Goal: Find specific fact: Find specific fact

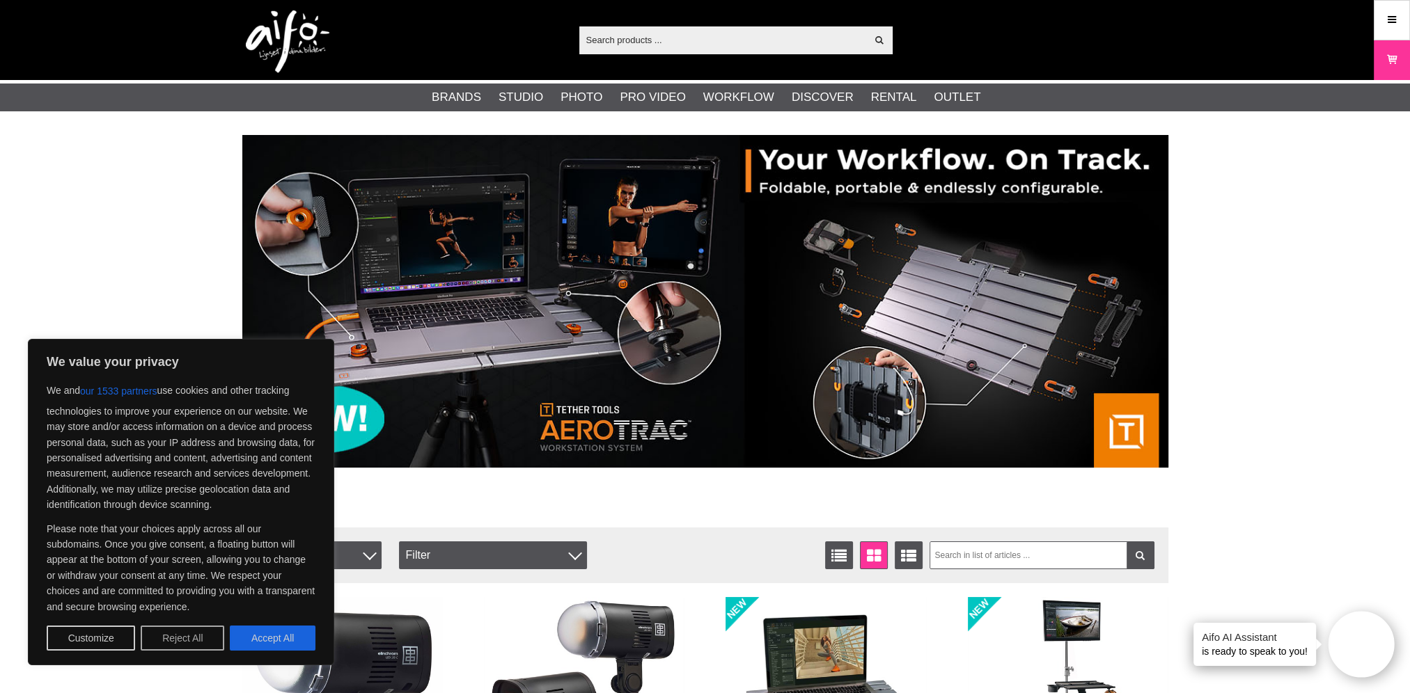
click at [195, 638] on button "Reject All" at bounding box center [183, 638] width 84 height 25
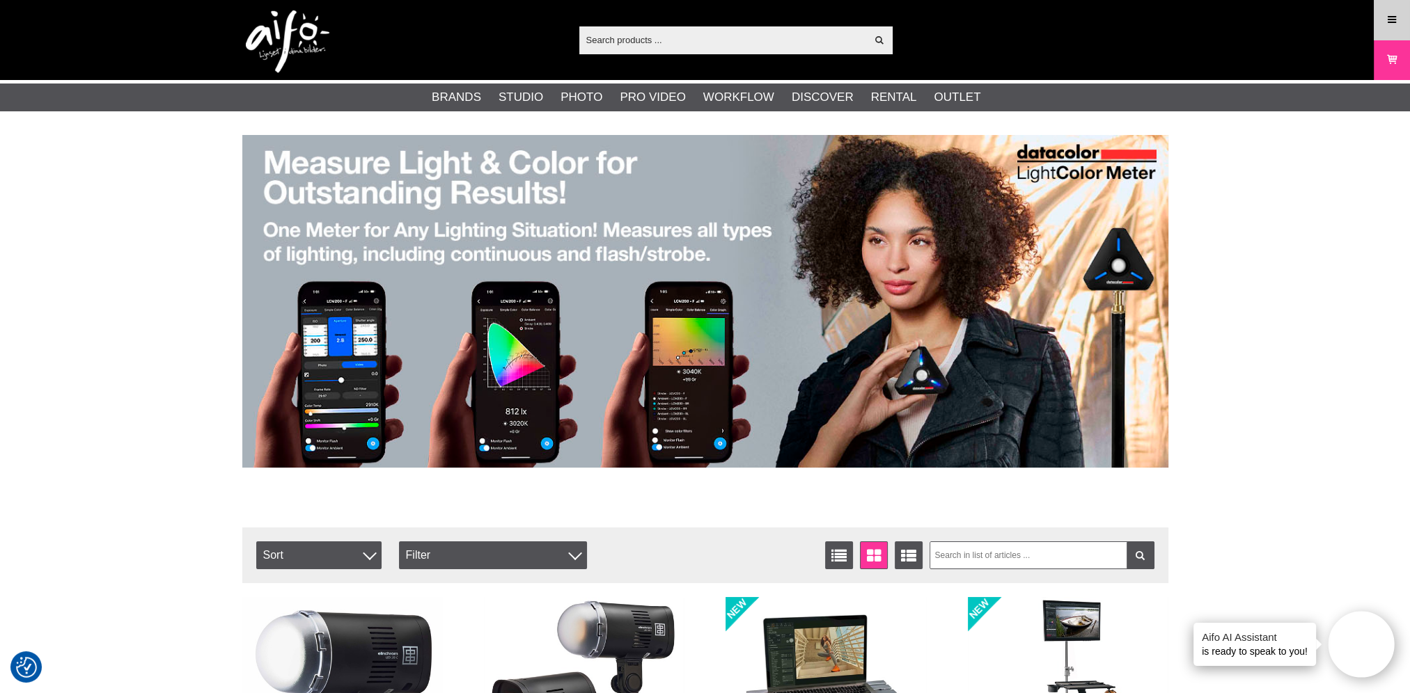
click at [1391, 19] on icon at bounding box center [1391, 20] width 13 height 15
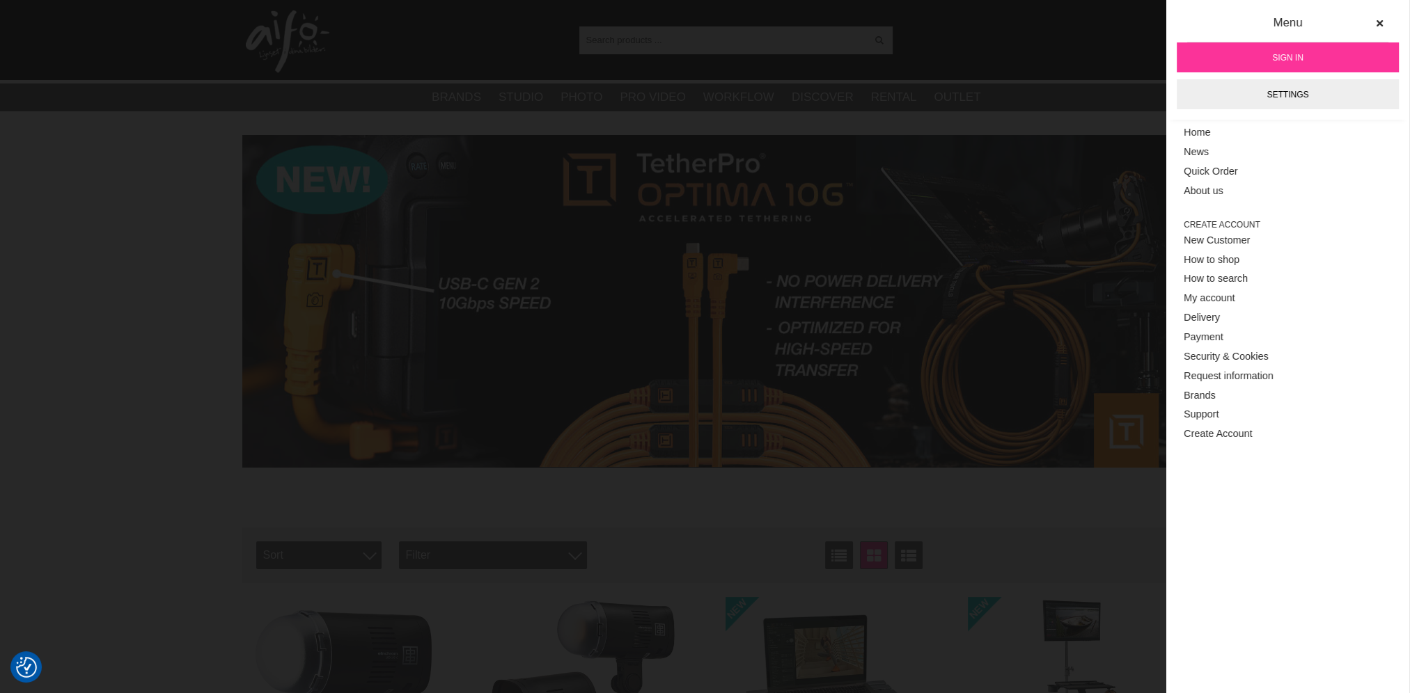
click at [1295, 57] on span "Sign in" at bounding box center [1287, 58] width 31 height 13
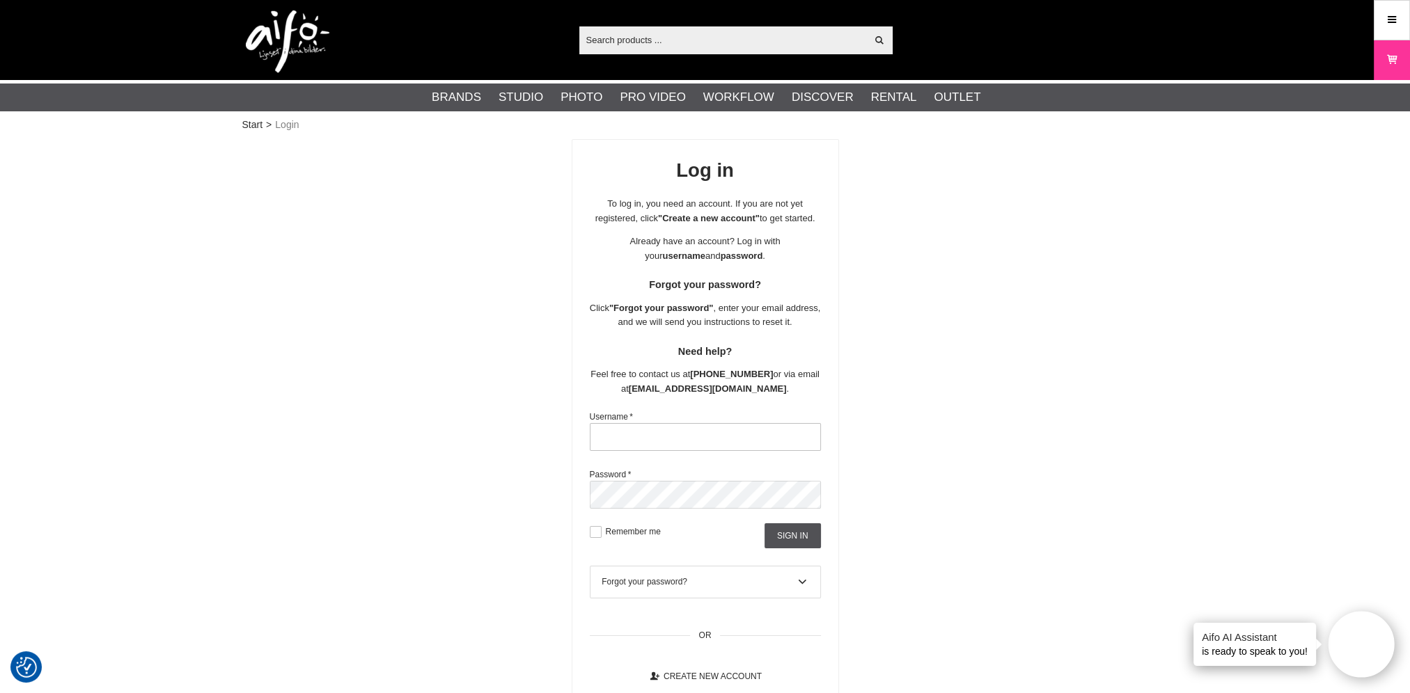
click at [649, 451] on input "text" at bounding box center [705, 437] width 231 height 28
type input "[PERSON_NAME][EMAIL_ADDRESS][PERSON_NAME][DOMAIN_NAME]"
click at [806, 549] on input "Sign in" at bounding box center [792, 536] width 56 height 25
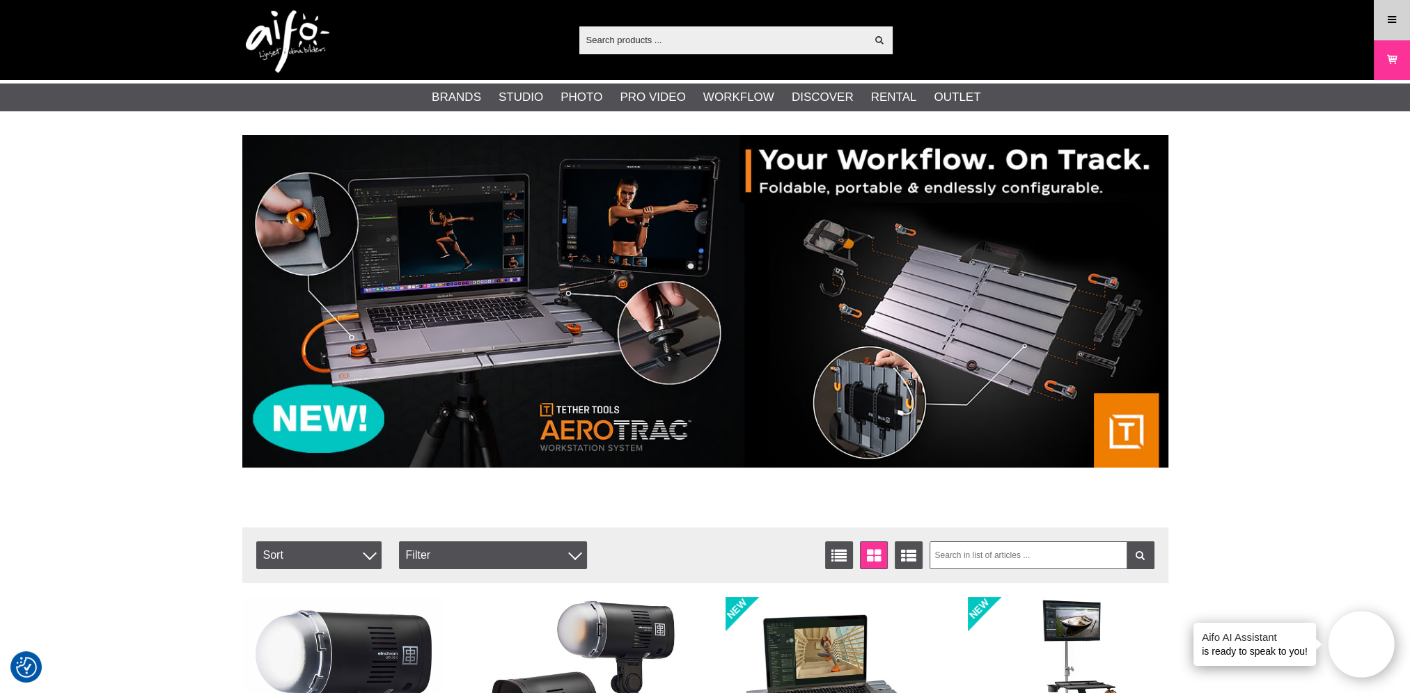
click at [1393, 24] on icon at bounding box center [1391, 20] width 13 height 15
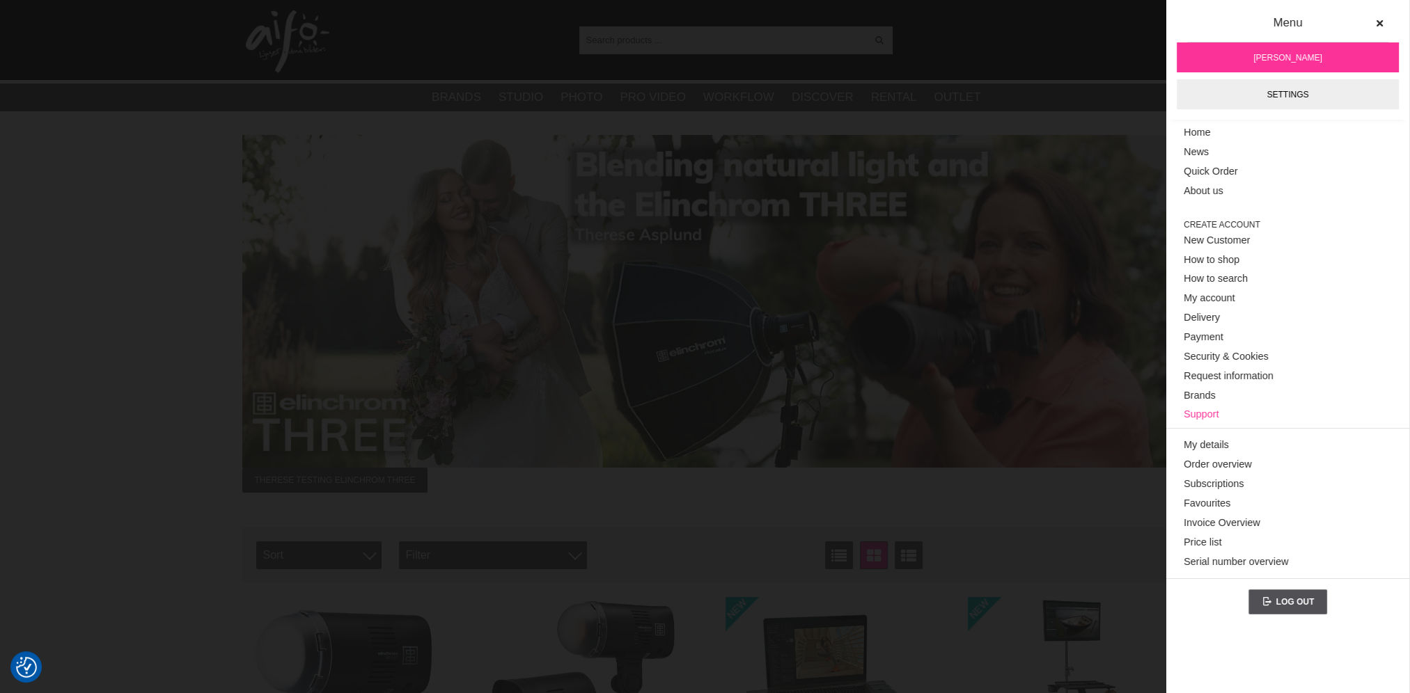
click at [1221, 414] on link "Support" at bounding box center [1287, 414] width 208 height 19
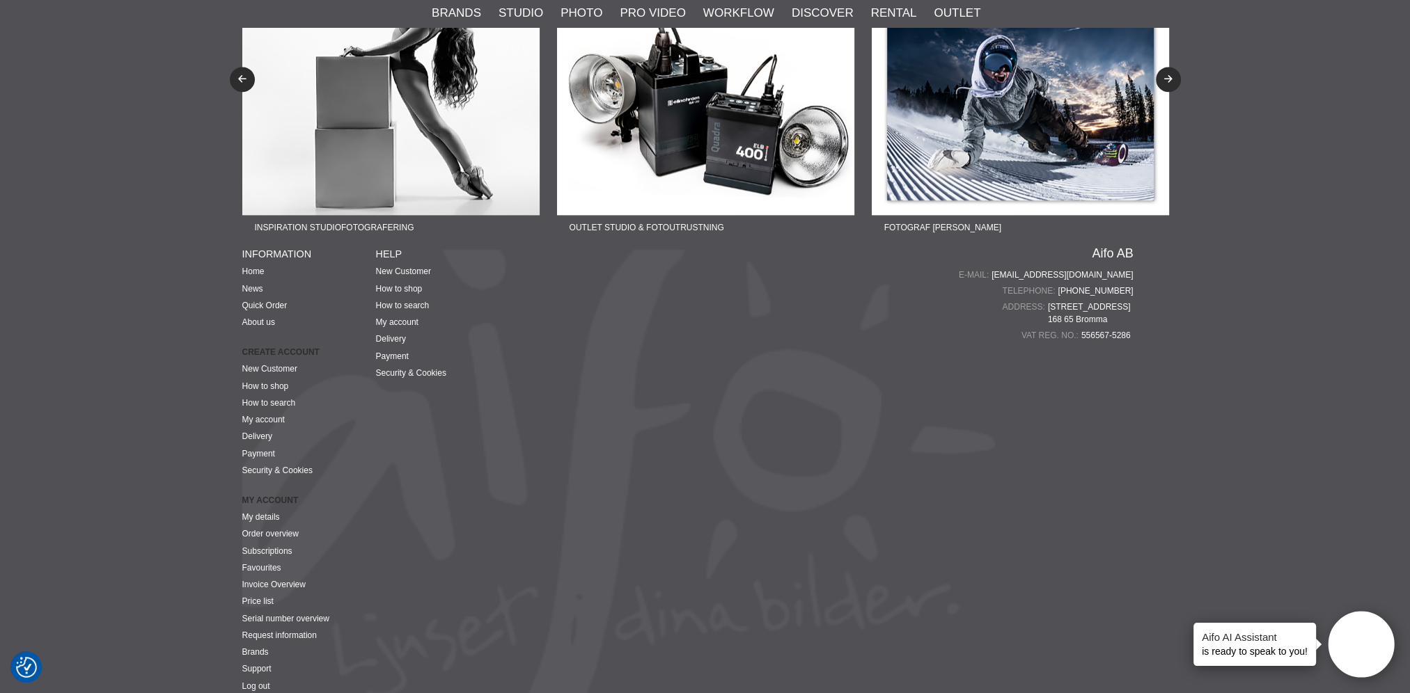
scroll to position [2189, 0]
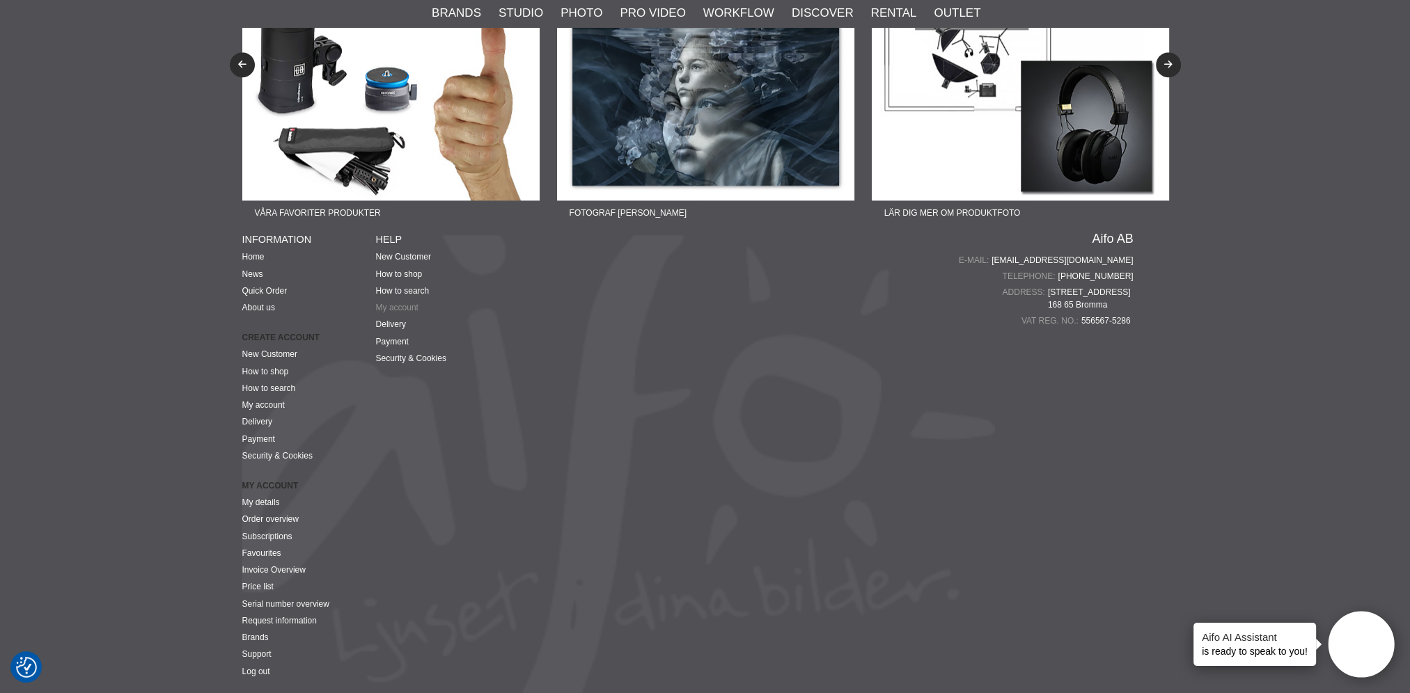
click at [401, 303] on link "My account" at bounding box center [397, 308] width 42 height 10
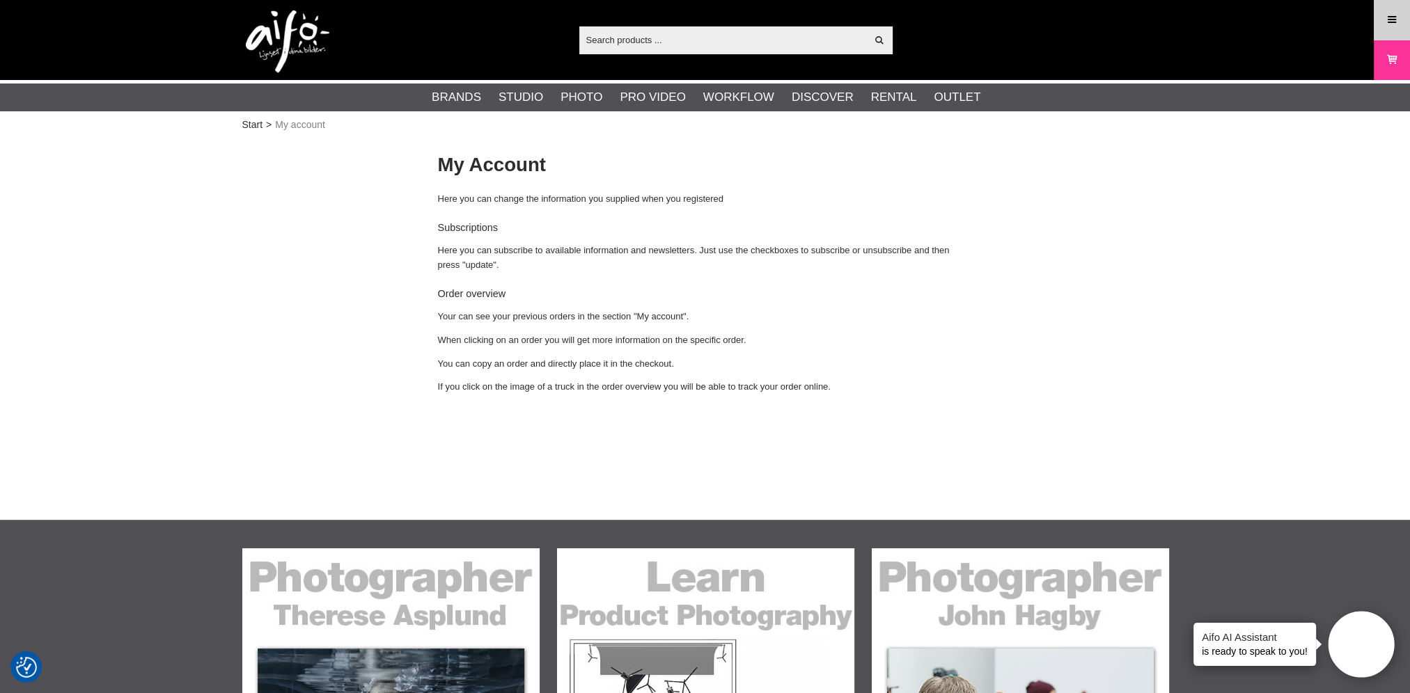
click at [1395, 26] on icon at bounding box center [1391, 20] width 13 height 15
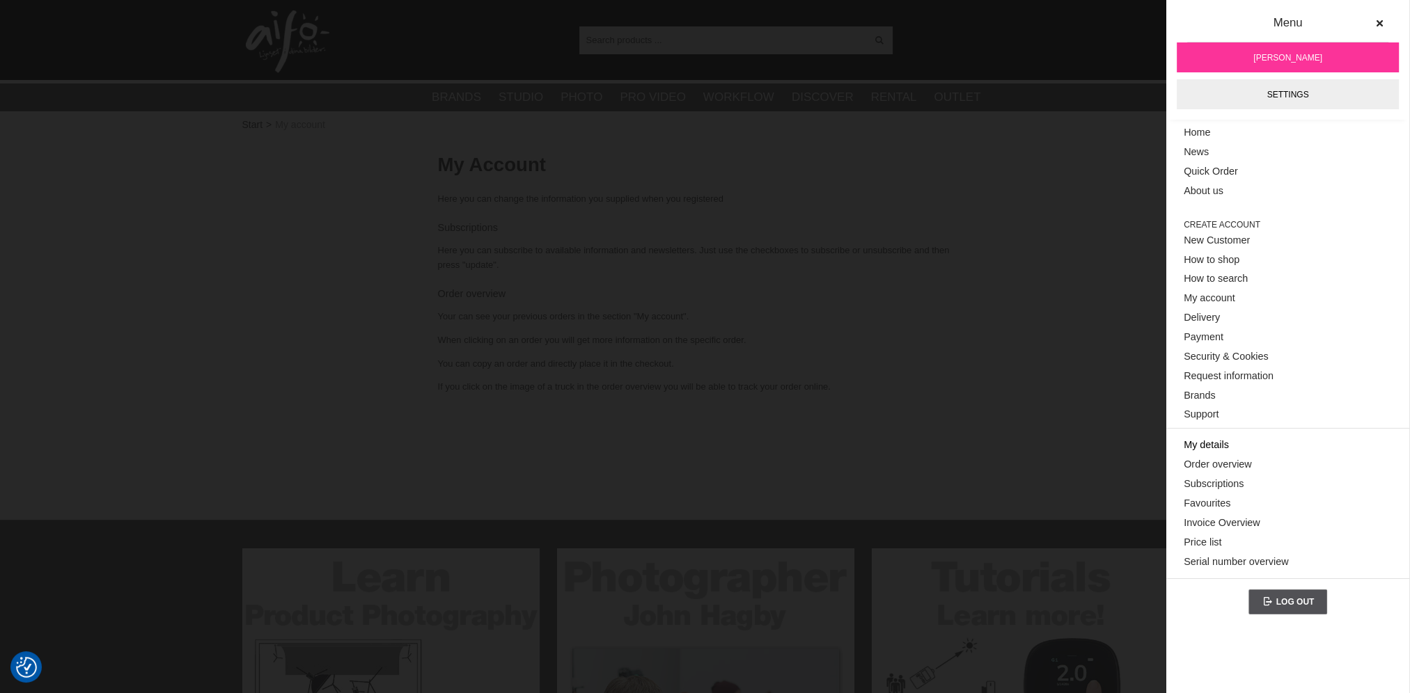
click at [1217, 443] on link "My details" at bounding box center [1287, 445] width 208 height 19
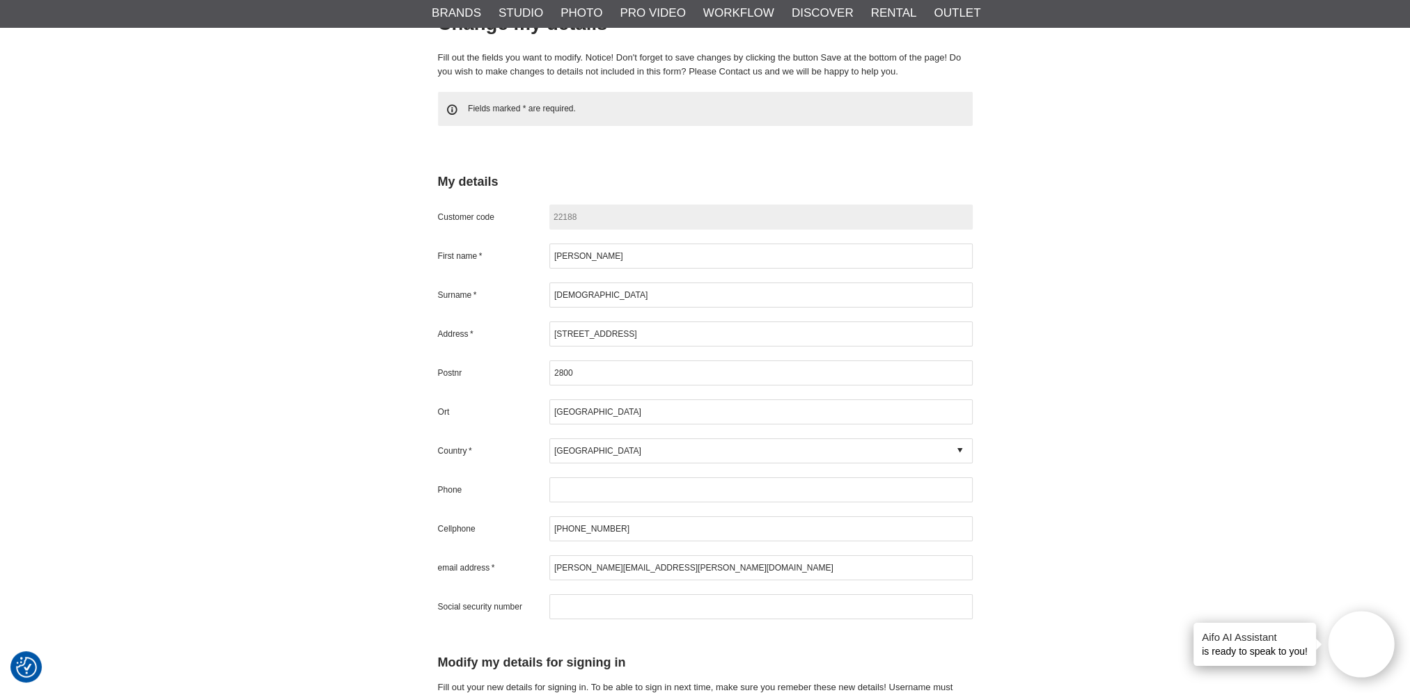
scroll to position [139, 0]
drag, startPoint x: 574, startPoint y: 217, endPoint x: 544, endPoint y: 223, distance: 31.1
click at [544, 223] on div "Customer code 22188" at bounding box center [705, 219] width 535 height 25
copy div "22188"
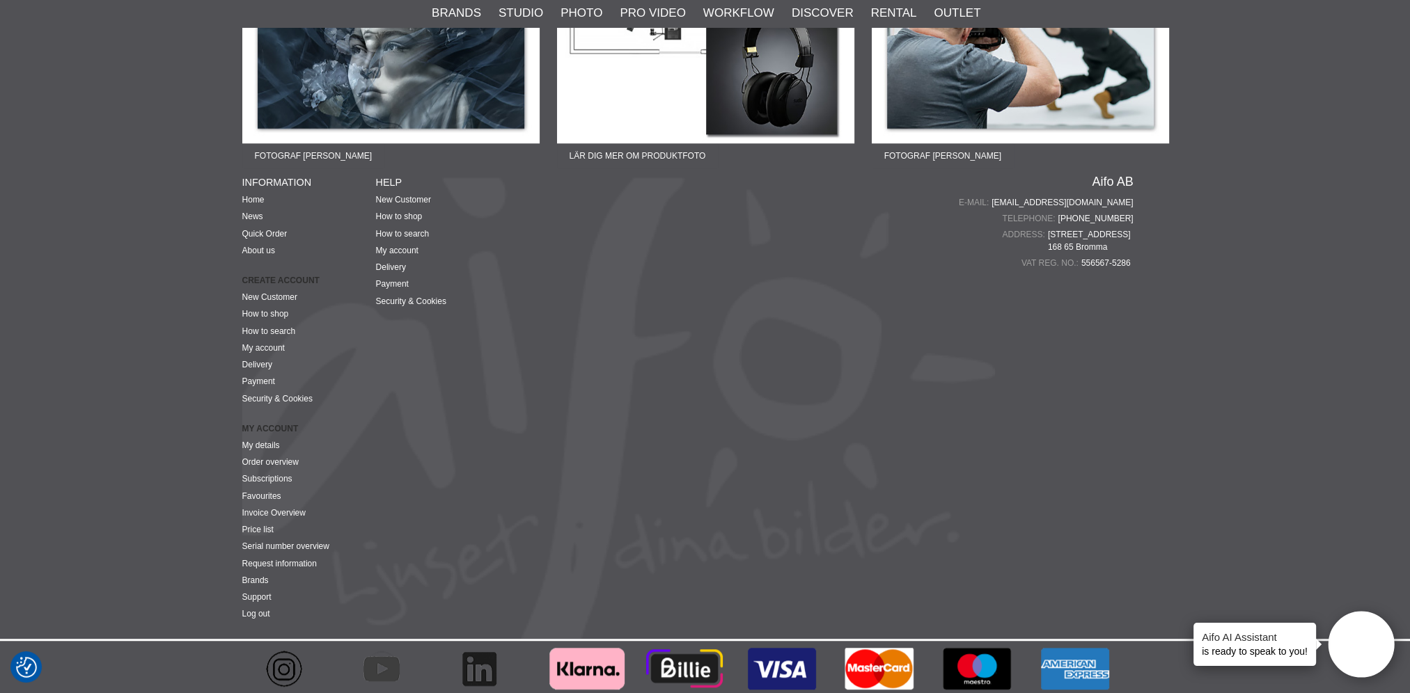
scroll to position [1303, 0]
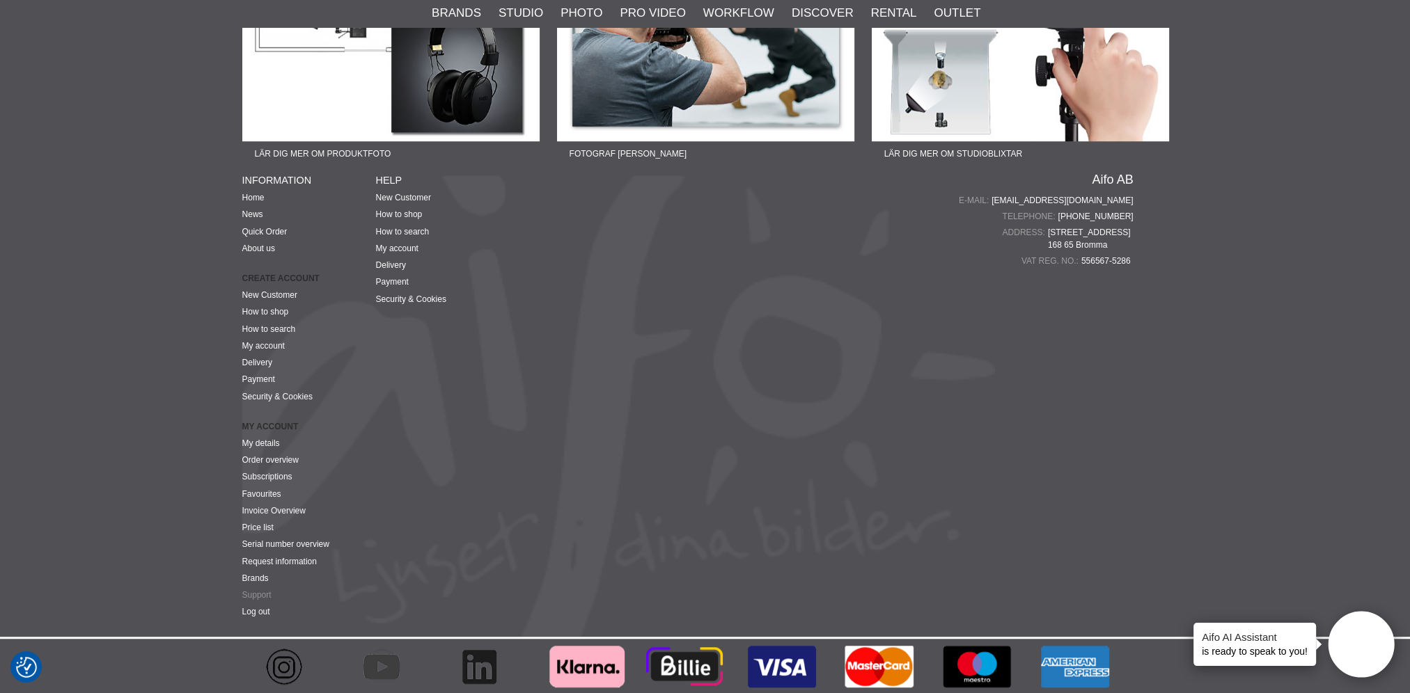
click at [261, 595] on link "Support" at bounding box center [256, 595] width 29 height 10
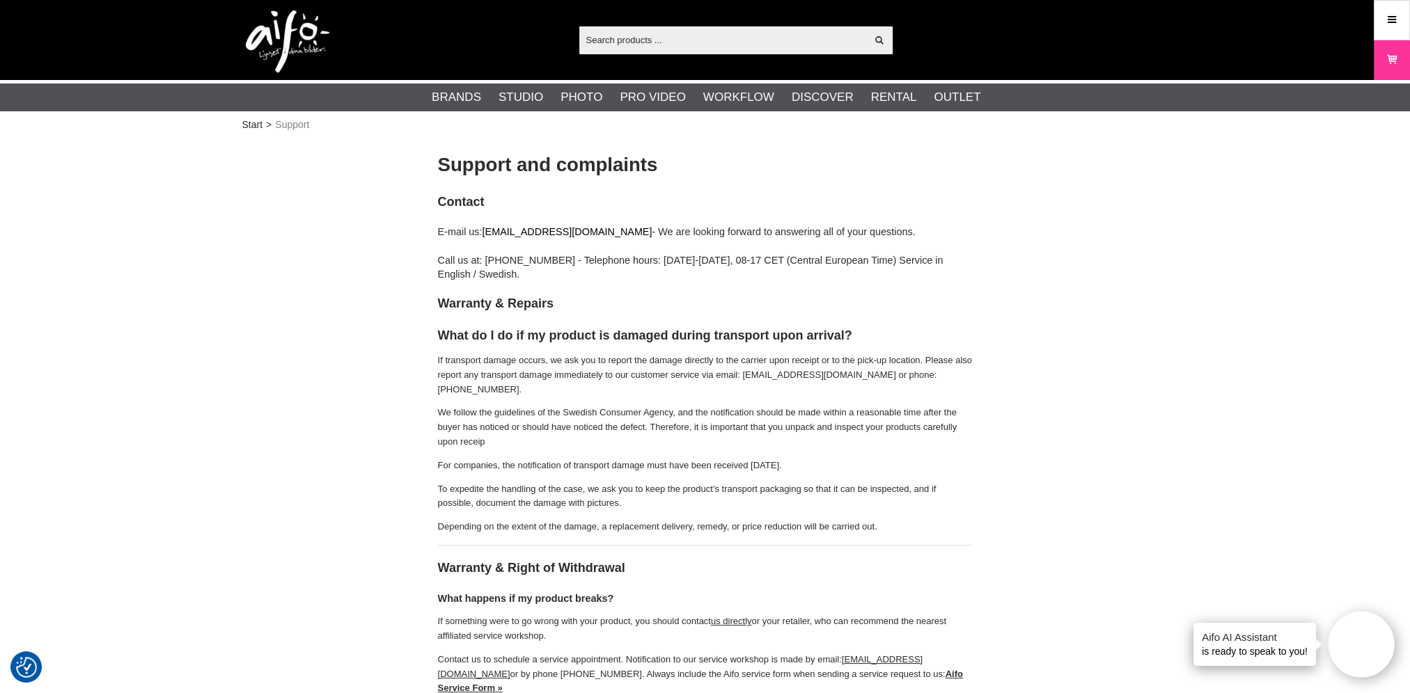
click at [512, 234] on link "[EMAIL_ADDRESS][DOMAIN_NAME]" at bounding box center [567, 231] width 170 height 11
click at [1394, 24] on icon at bounding box center [1391, 20] width 13 height 15
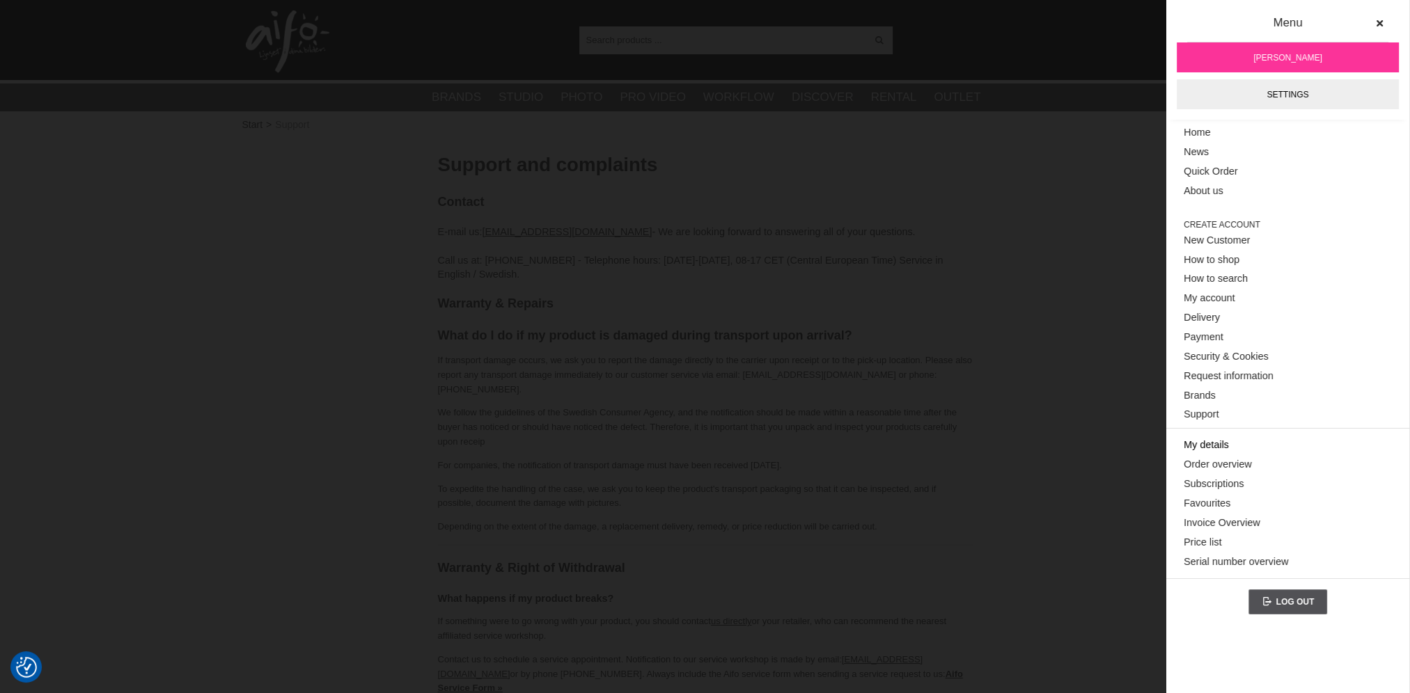
click at [1220, 446] on link "My details" at bounding box center [1287, 445] width 208 height 19
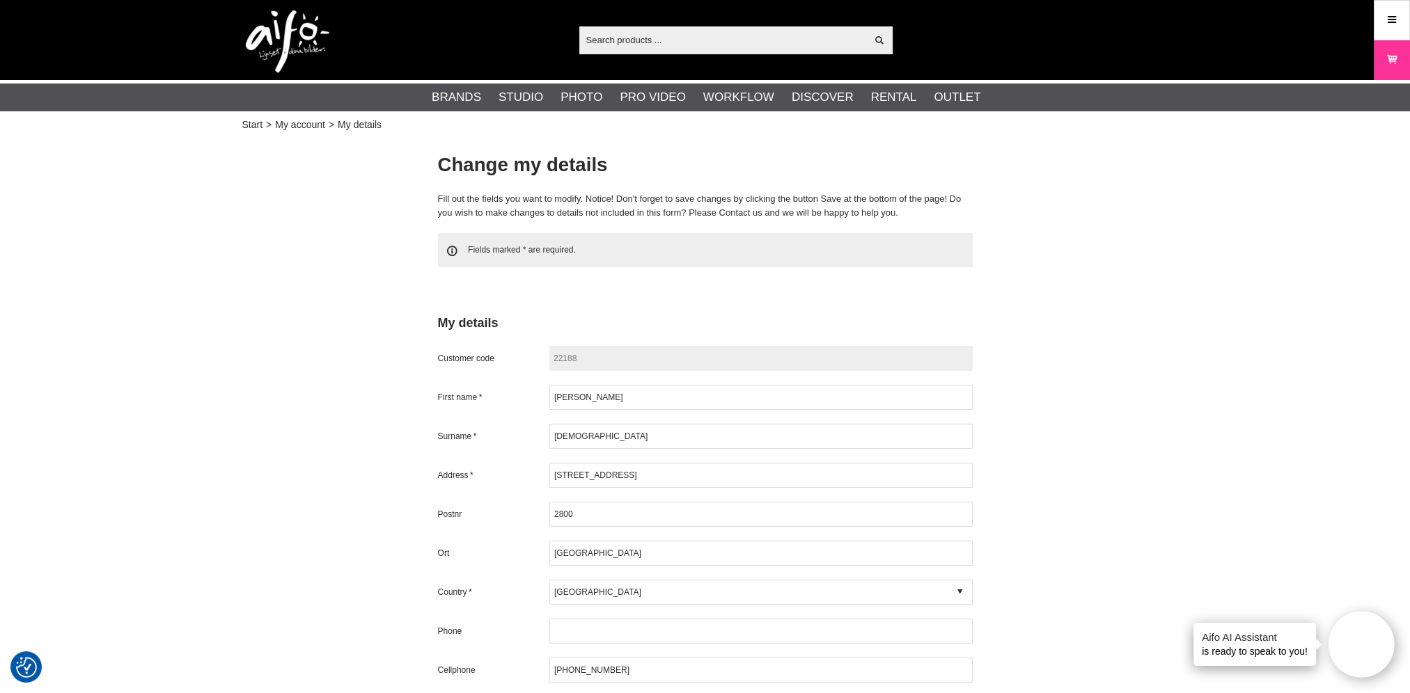
click at [496, 361] on span "Customer code" at bounding box center [493, 358] width 111 height 13
drag, startPoint x: 498, startPoint y: 361, endPoint x: 457, endPoint y: 356, distance: 40.7
click at [457, 356] on span "Customer code" at bounding box center [493, 358] width 111 height 13
copy span "Customer code"
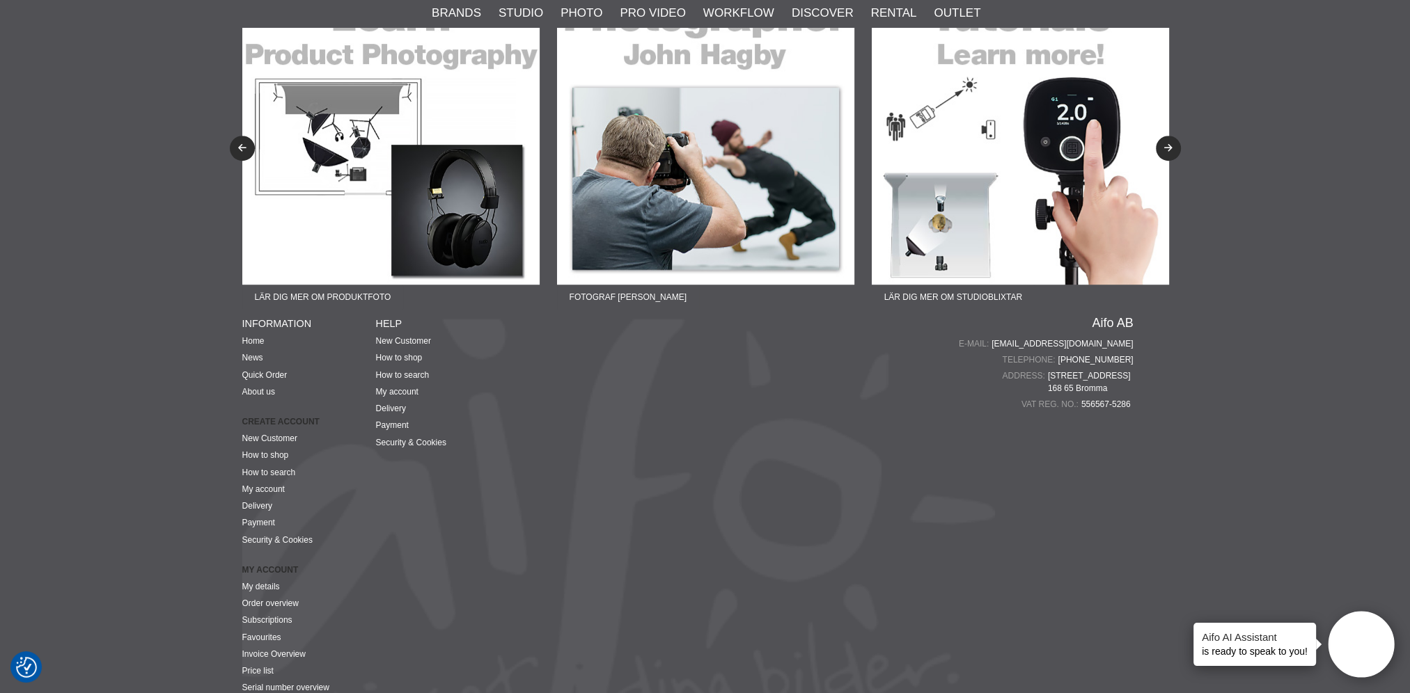
scroll to position [1183, 0]
